Goal: Task Accomplishment & Management: Use online tool/utility

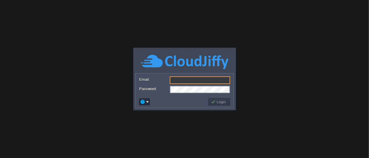
click at [202, 82] on input "Email:" at bounding box center [200, 80] width 60 height 8
type input "[EMAIL_ADDRESS][DOMAIN_NAME]"
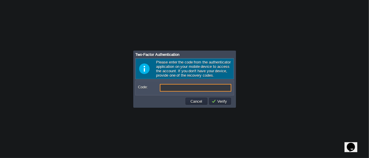
click at [186, 88] on input "Code:" at bounding box center [196, 88] width 72 height 8
type input "4"
type input "163496"
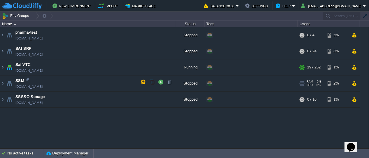
click at [5, 83] on img at bounding box center [9, 83] width 8 height 16
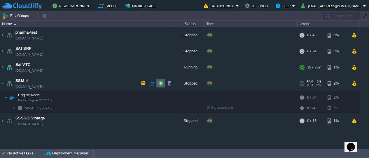
click at [161, 84] on button "button" at bounding box center [160, 82] width 5 height 5
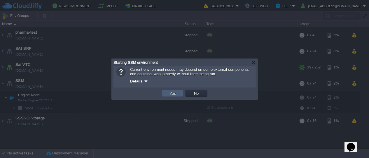
click at [177, 94] on button "Yes" at bounding box center [173, 92] width 10 height 5
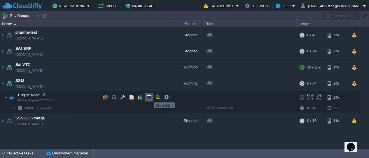
click at [150, 97] on button "button" at bounding box center [149, 96] width 5 height 5
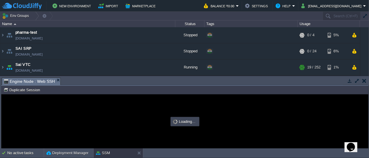
click at [359, 81] on button "button" at bounding box center [357, 80] width 5 height 5
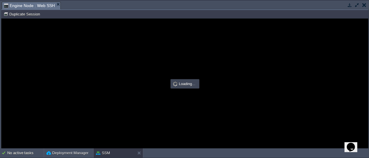
type input "#000000"
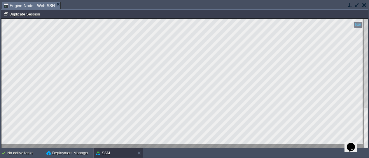
click at [1, 18] on html "Copy: Ctrl + Shift + C Paste: Ctrl + V Settings: Ctrl + Shift + Alt 0" at bounding box center [184, 18] width 367 height 0
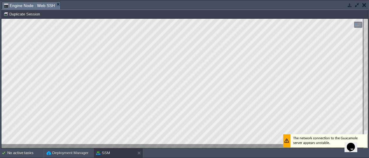
click at [1, 18] on html "Copy: Ctrl + Shift + C Paste: Ctrl + V Settings: Ctrl + Shift + Alt 0" at bounding box center [184, 18] width 367 height 0
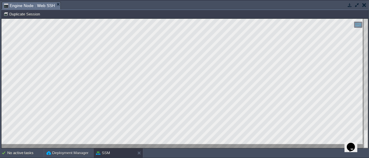
click at [364, 7] on button "button" at bounding box center [364, 4] width 4 height 5
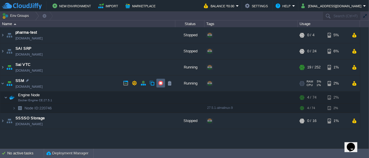
click at [159, 81] on button "button" at bounding box center [160, 82] width 5 height 5
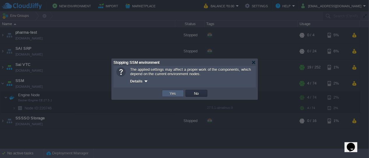
click at [180, 92] on td "Yes" at bounding box center [173, 93] width 22 height 7
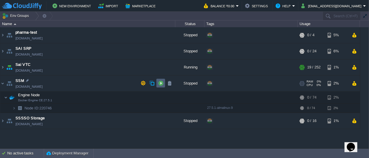
click at [163, 83] on td at bounding box center [160, 83] width 9 height 9
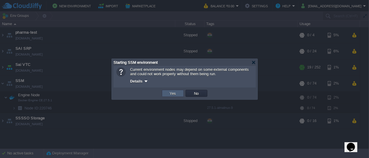
click at [170, 96] on td "Yes" at bounding box center [173, 93] width 22 height 7
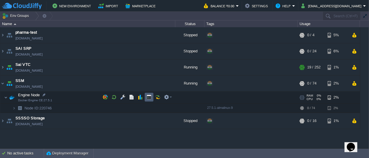
click at [150, 95] on button "button" at bounding box center [149, 96] width 5 height 5
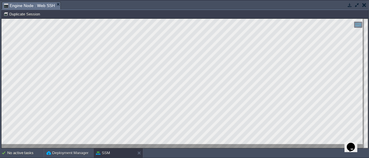
type input "#000000"
click at [1, 18] on html "Copy: Ctrl + Shift + C Paste: Ctrl + V Settings: Ctrl + Shift + Alt 0" at bounding box center [184, 18] width 367 height 0
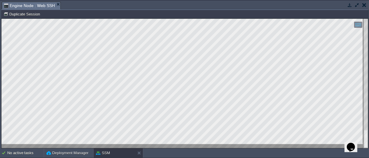
click at [350, 6] on button "button" at bounding box center [349, 4] width 5 height 5
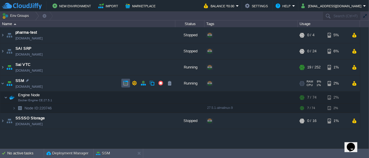
click at [126, 82] on button "button" at bounding box center [125, 82] width 5 height 5
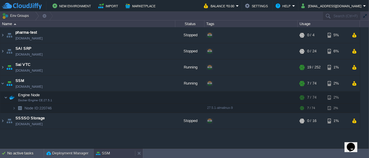
click at [119, 151] on div "SSM" at bounding box center [114, 152] width 41 height 9
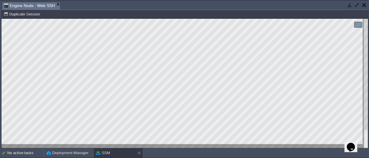
click at [1, 18] on html "Copy: Ctrl + Shift + C Paste: Ctrl + V Settings: Ctrl + Shift + Alt 0" at bounding box center [184, 18] width 367 height 0
click at [350, 6] on button "button" at bounding box center [349, 4] width 5 height 5
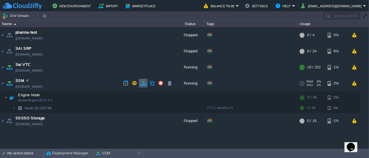
click at [143, 84] on button "button" at bounding box center [143, 82] width 5 height 5
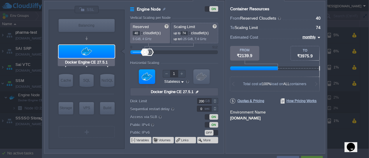
type input "Docker Image"
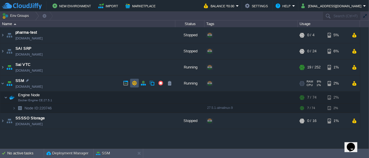
click at [135, 85] on button "button" at bounding box center [134, 82] width 5 height 5
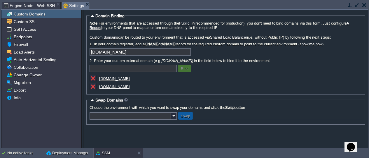
click at [277, 57] on div "Note: For environments that are accessed through the Public IP (recommended for…" at bounding box center [226, 56] width 273 height 70
click at [137, 69] on input "text" at bounding box center [134, 68] width 88 height 8
drag, startPoint x: 126, startPoint y: 79, endPoint x: 123, endPoint y: 79, distance: 3.5
click at [123, 79] on div "[DOMAIN_NAME]" at bounding box center [148, 79] width 117 height 8
click at [128, 76] on div "[DOMAIN_NAME]" at bounding box center [148, 79] width 117 height 8
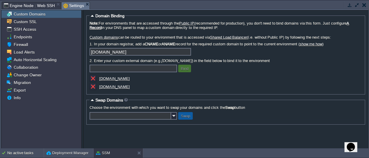
click at [125, 68] on input "text" at bounding box center [134, 68] width 88 height 8
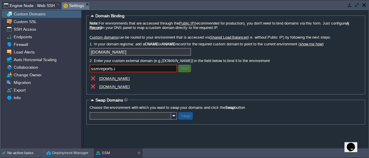
type input "[DOMAIN_NAME]"
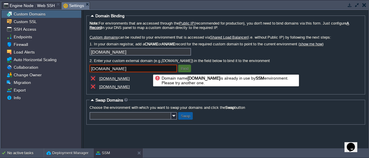
click at [149, 69] on input "[DOMAIN_NAME]" at bounding box center [134, 68] width 88 height 8
drag, startPoint x: 118, startPoint y: 68, endPoint x: 89, endPoint y: 68, distance: 28.6
click at [90, 68] on input "[DOMAIN_NAME]" at bounding box center [134, 68] width 88 height 8
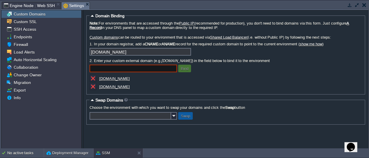
click at [241, 82] on div "Note: For environments that are accessed through the Public IP (recommended for…" at bounding box center [226, 56] width 273 height 70
click at [220, 97] on fieldset "Swap Domains Choose the environment with which you want to swap your domains an…" at bounding box center [225, 110] width 279 height 27
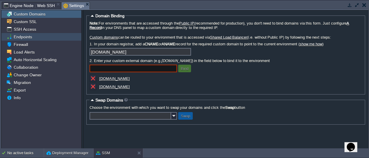
click at [34, 35] on div "Endpoints" at bounding box center [41, 37] width 80 height 8
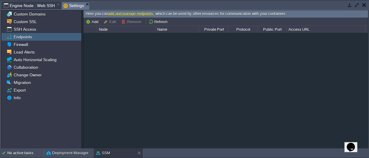
click at [358, 7] on button "button" at bounding box center [357, 4] width 5 height 5
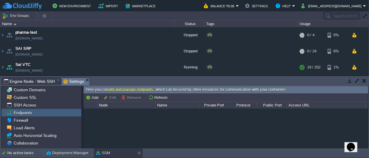
click at [351, 82] on button "button" at bounding box center [349, 80] width 5 height 5
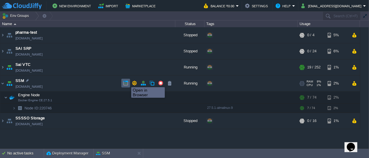
click at [127, 82] on button "button" at bounding box center [125, 82] width 5 height 5
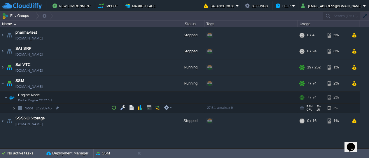
click at [15, 106] on img at bounding box center [14, 107] width 4 height 9
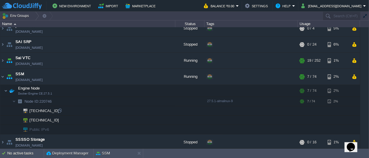
scroll to position [8, 0]
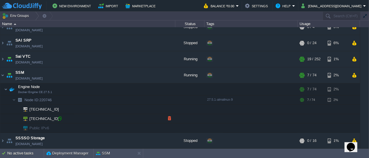
click at [60, 118] on div at bounding box center [59, 118] width 5 height 5
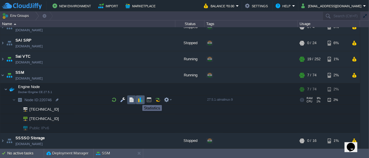
drag, startPoint x: 131, startPoint y: 100, endPoint x: 138, endPoint y: 100, distance: 7.3
click at [138, 100] on div at bounding box center [141, 99] width 64 height 9
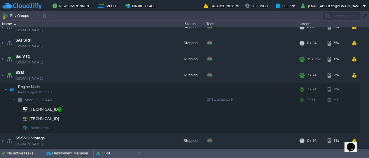
click at [59, 109] on div at bounding box center [59, 109] width 5 height 5
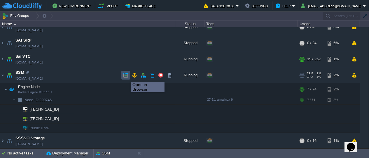
click at [127, 76] on button "button" at bounding box center [125, 74] width 5 height 5
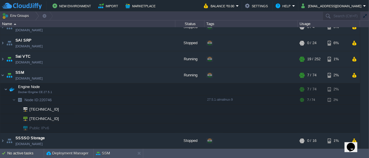
click at [103, 153] on button "SSM" at bounding box center [103, 153] width 14 height 6
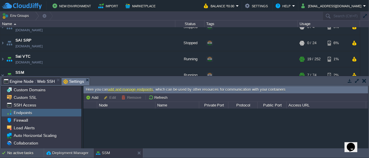
click at [39, 80] on span "Engine Node : Web SSH" at bounding box center [29, 81] width 51 height 7
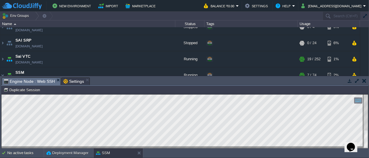
click at [357, 81] on button "button" at bounding box center [357, 80] width 5 height 5
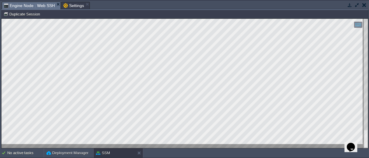
click at [351, 6] on button "button" at bounding box center [349, 4] width 5 height 5
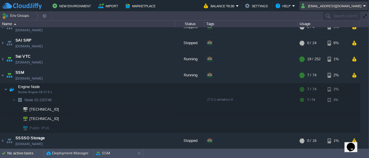
scroll to position [7, 0]
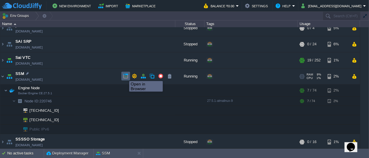
click at [125, 76] on button "button" at bounding box center [125, 75] width 5 height 5
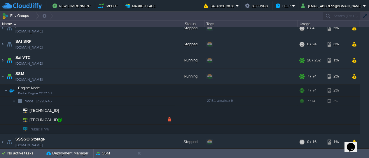
click at [60, 118] on div at bounding box center [59, 119] width 5 height 5
type input "[TECHNICAL_ID]"
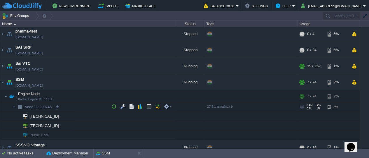
scroll to position [0, 0]
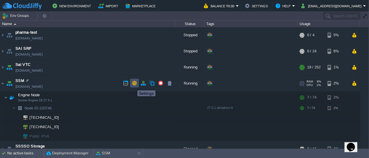
click at [133, 85] on button "button" at bounding box center [134, 82] width 5 height 5
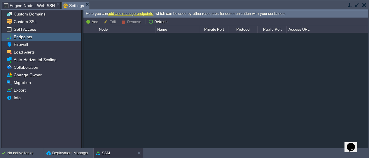
drag, startPoint x: 350, startPoint y: 6, endPoint x: 334, endPoint y: 17, distance: 18.7
click at [350, 7] on button "button" at bounding box center [349, 4] width 5 height 5
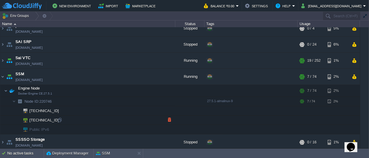
scroll to position [8, 0]
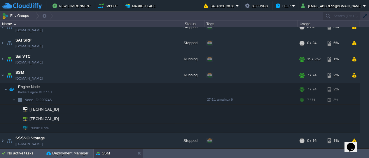
click at [113, 149] on div "SSM" at bounding box center [114, 152] width 41 height 9
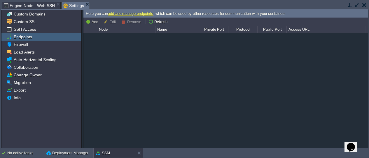
click at [30, 3] on span "Engine Node : Web SSH" at bounding box center [29, 5] width 51 height 7
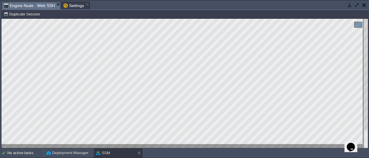
click at [1, 18] on html "Copy: Ctrl + Shift + C Paste: Ctrl + V Settings: Ctrl + Shift + Alt 0" at bounding box center [184, 18] width 367 height 0
click at [348, 7] on button "button" at bounding box center [349, 4] width 5 height 5
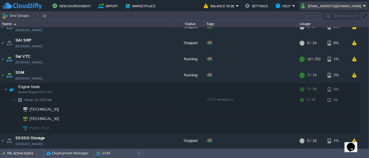
scroll to position [7, 0]
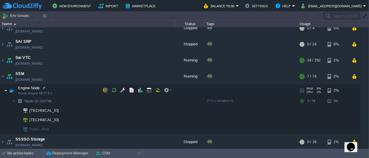
click at [7, 88] on img at bounding box center [6, 90] width 4 height 12
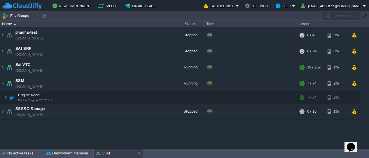
click at [102, 149] on div "SSM" at bounding box center [114, 152] width 41 height 9
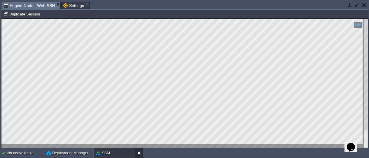
click at [140, 153] on button at bounding box center [140, 153] width 6 height 6
